Goal: Task Accomplishment & Management: Manage account settings

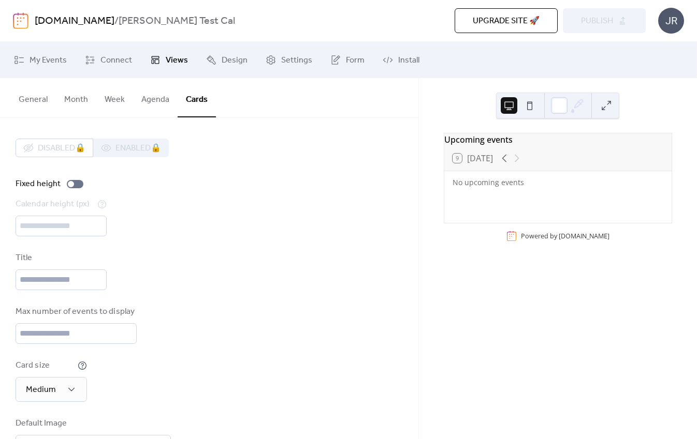
click at [664, 26] on div "JR" at bounding box center [671, 21] width 26 height 26
click at [658, 44] on span "Account" at bounding box center [650, 46] width 31 height 12
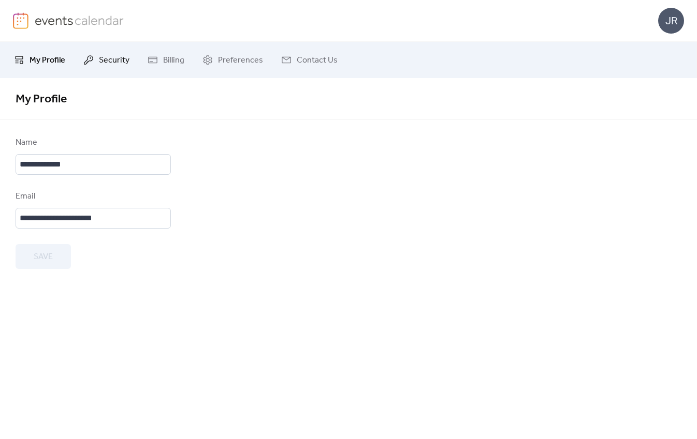
click at [99, 58] on span "Security" at bounding box center [114, 60] width 31 height 12
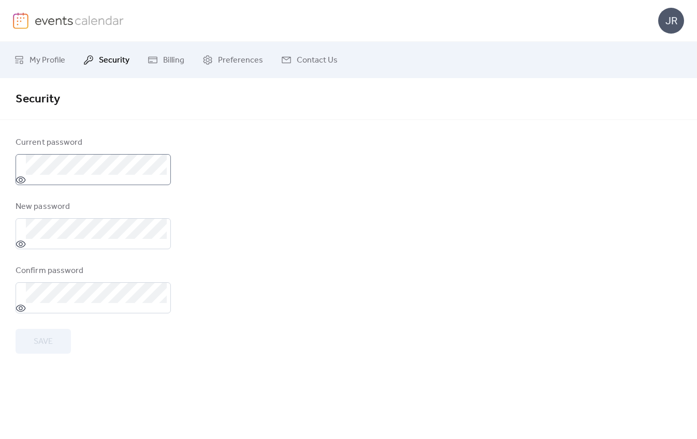
click at [22, 180] on icon at bounding box center [21, 180] width 10 height 10
click at [56, 67] on span "My Profile" at bounding box center [48, 60] width 36 height 12
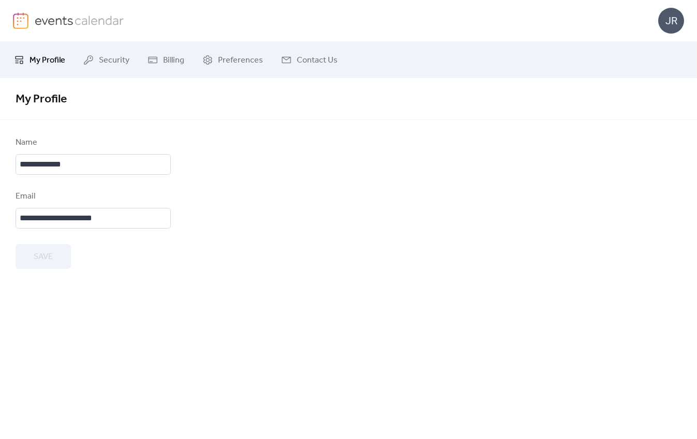
click at [52, 14] on img at bounding box center [80, 20] width 90 height 16
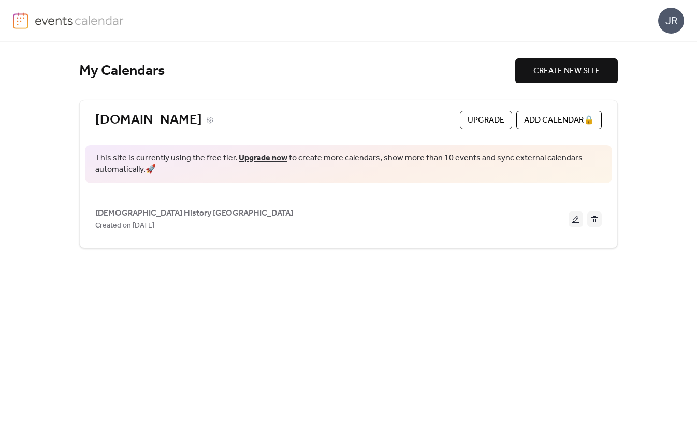
click at [329, 124] on div "[DOMAIN_NAME]" at bounding box center [275, 120] width 360 height 17
click at [271, 169] on span "This site is currently using the free tier. Upgrade now to create more calendar…" at bounding box center [348, 164] width 506 height 23
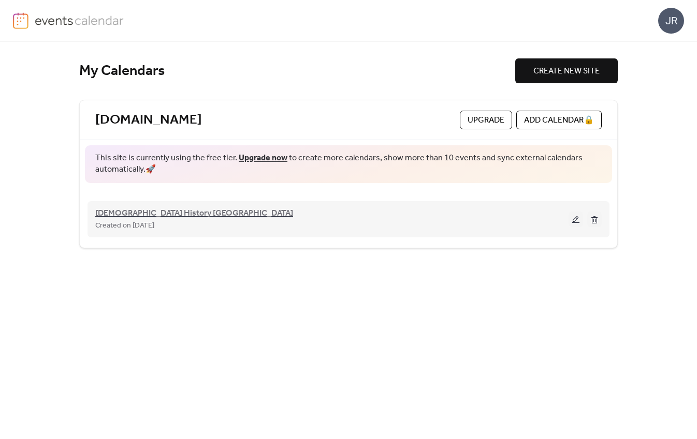
click at [164, 215] on span "[DEMOGRAPHIC_DATA] History [GEOGRAPHIC_DATA]" at bounding box center [194, 214] width 198 height 12
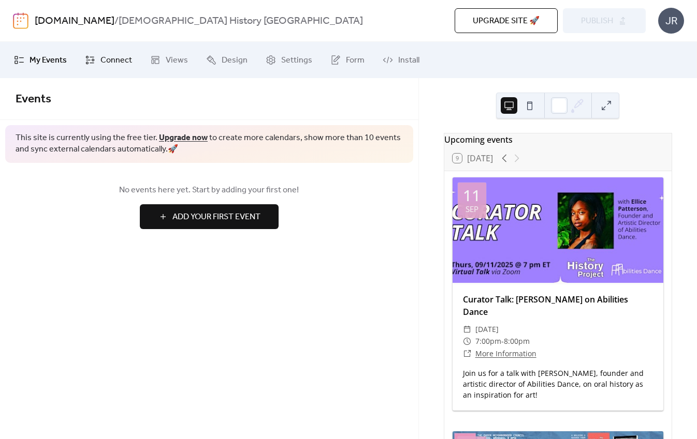
click at [127, 56] on span "Connect" at bounding box center [116, 60] width 32 height 12
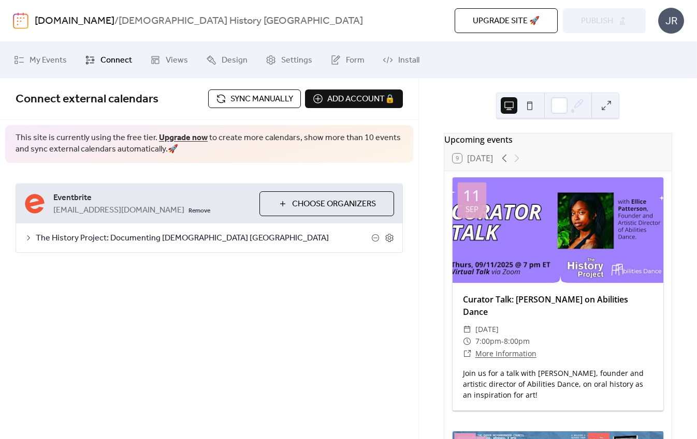
click at [194, 208] on div "[EMAIL_ADDRESS][DOMAIN_NAME] Remove" at bounding box center [152, 210] width 198 height 12
click at [175, 239] on span "The History Project: Documenting [DEMOGRAPHIC_DATA] [GEOGRAPHIC_DATA]" at bounding box center [203, 238] width 335 height 12
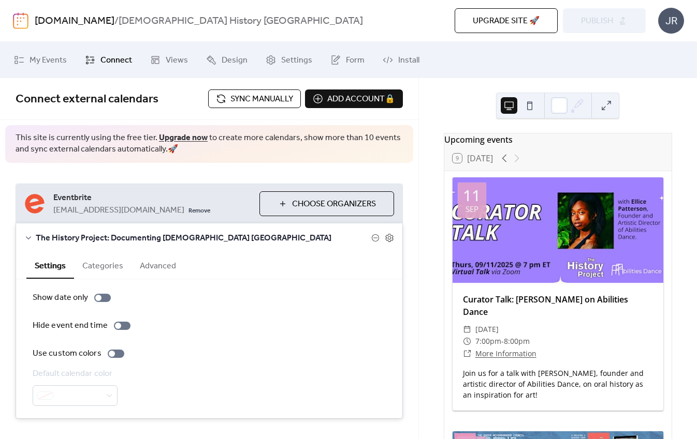
click at [391, 238] on div "The History Project: Documenting [DEMOGRAPHIC_DATA] [GEOGRAPHIC_DATA]" at bounding box center [209, 238] width 386 height 29
click at [387, 237] on icon at bounding box center [389, 237] width 9 height 9
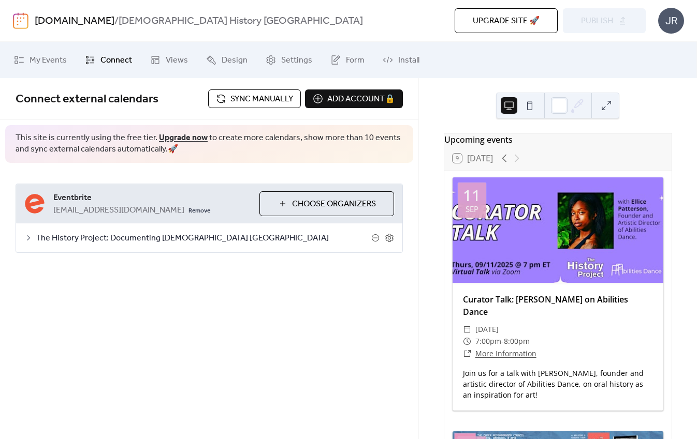
click at [250, 100] on span "Sync manually" at bounding box center [261, 99] width 63 height 12
click at [291, 64] on span "Settings" at bounding box center [296, 60] width 31 height 12
